Goal: Task Accomplishment & Management: Manage account settings

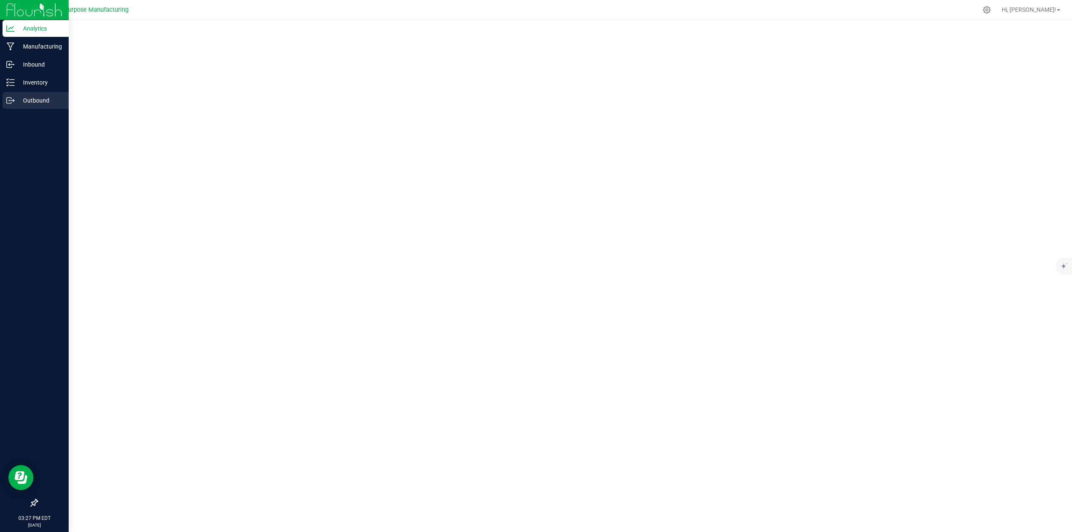
click at [28, 99] on p "Outbound" at bounding box center [40, 100] width 50 height 10
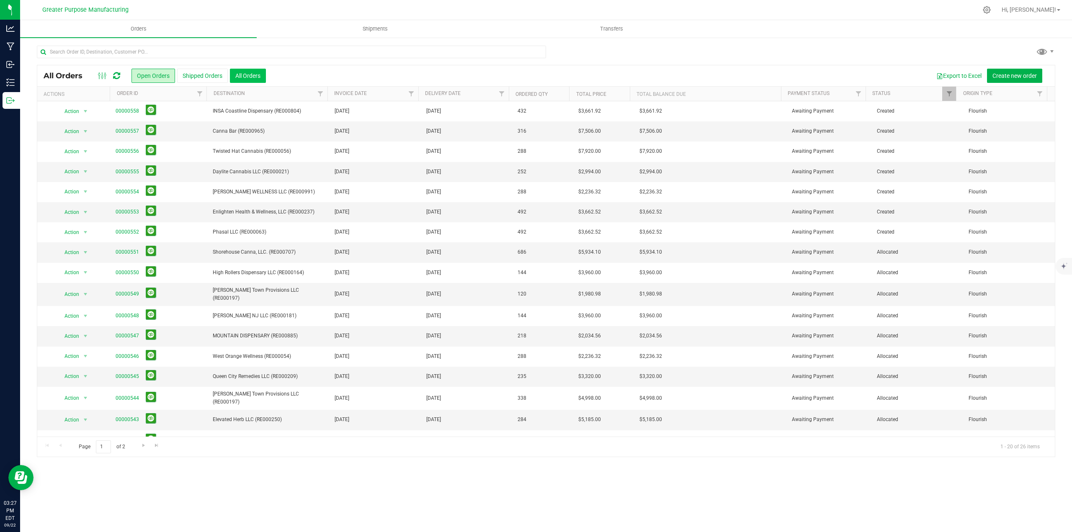
click at [255, 75] on button "All Orders" at bounding box center [248, 76] width 36 height 14
click at [499, 95] on span "Filter" at bounding box center [501, 93] width 7 height 7
click at [577, 146] on span "select" at bounding box center [579, 144] width 7 height 7
click at [521, 233] on link "22" at bounding box center [520, 232] width 12 height 13
type input "[DATE]"
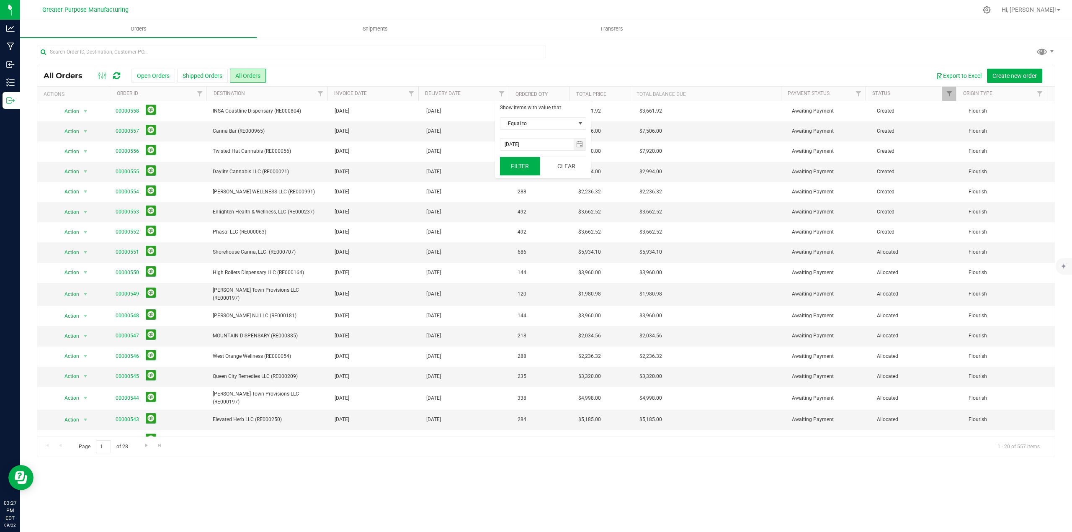
click at [516, 166] on button "Filter" at bounding box center [520, 166] width 40 height 18
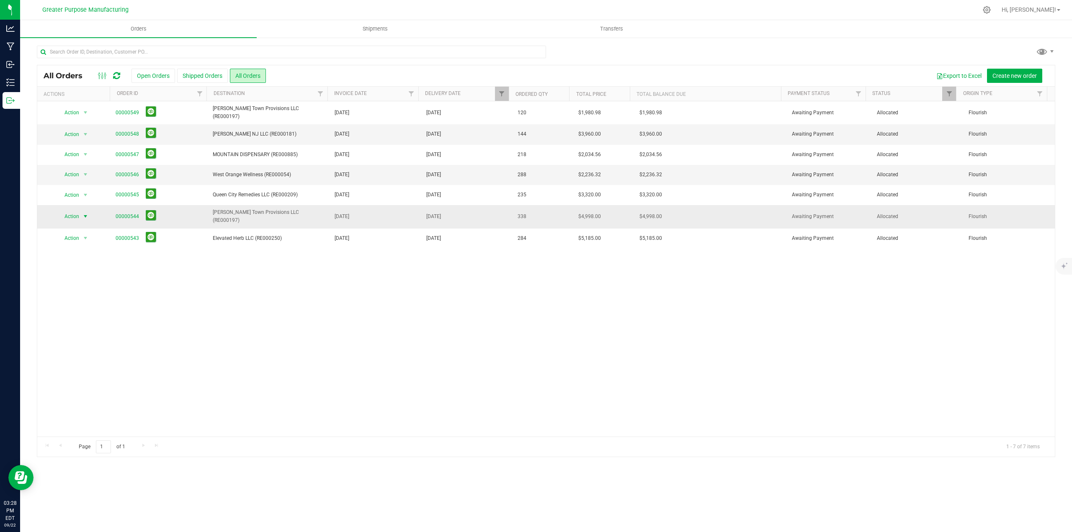
click at [85, 213] on span "select" at bounding box center [85, 216] width 7 height 7
click at [91, 336] on li "Print packing list" at bounding box center [88, 336] width 63 height 13
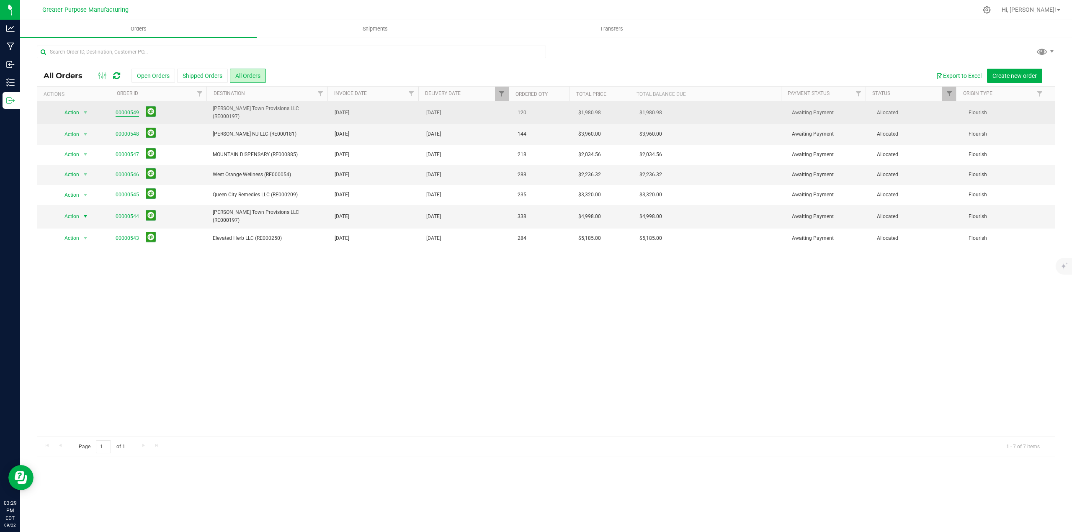
click at [130, 111] on link "00000549" at bounding box center [127, 113] width 23 height 8
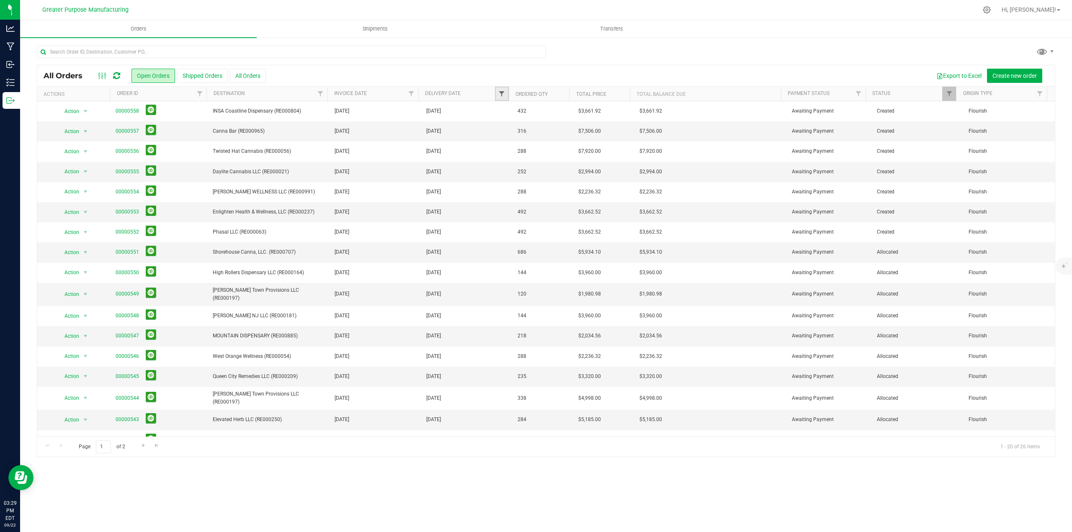
click at [498, 92] on span "Filter" at bounding box center [501, 93] width 7 height 7
click at [578, 141] on span "select" at bounding box center [579, 145] width 12 height 12
click at [521, 234] on link "22" at bounding box center [520, 232] width 12 height 13
type input "[DATE]"
click at [516, 163] on button "Filter" at bounding box center [520, 166] width 40 height 18
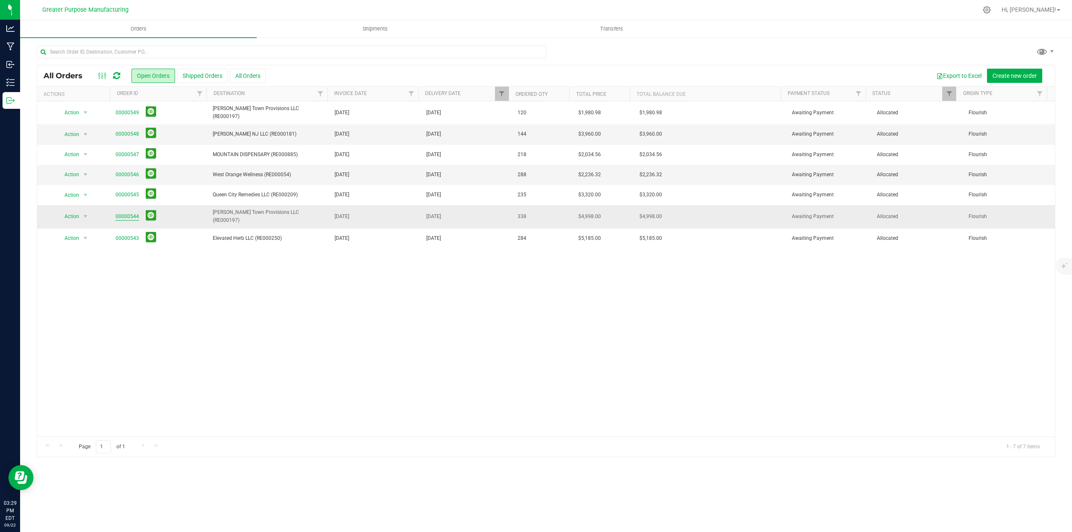
click at [128, 213] on link "00000544" at bounding box center [127, 217] width 23 height 8
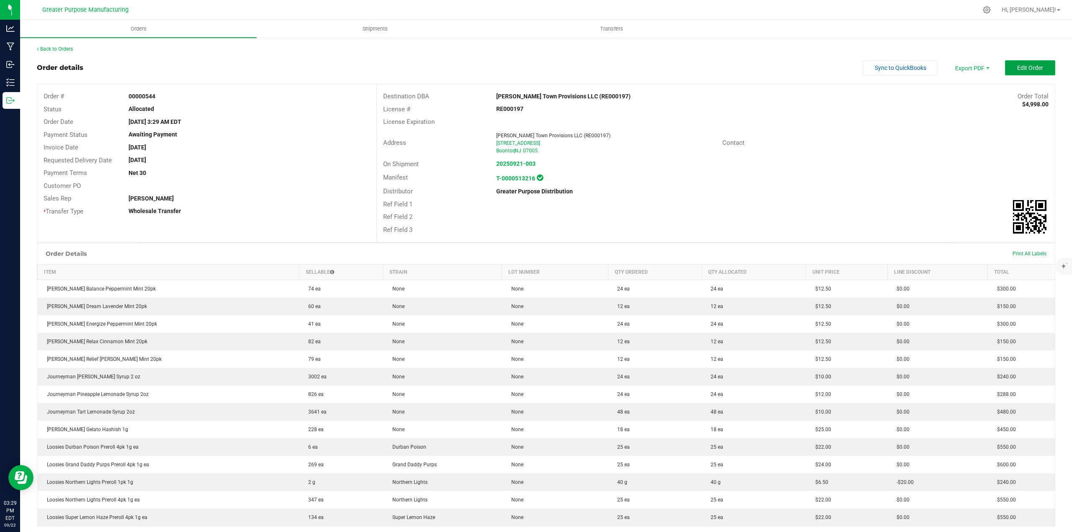
click at [1030, 66] on span "Edit Order" at bounding box center [1030, 67] width 26 height 7
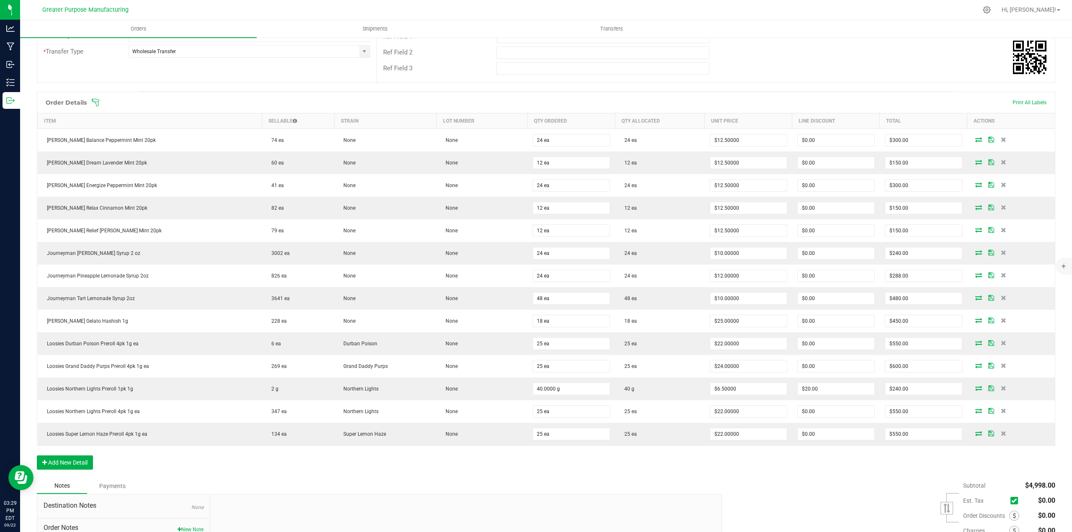
scroll to position [209, 0]
